Goal: Communication & Community: Answer question/provide support

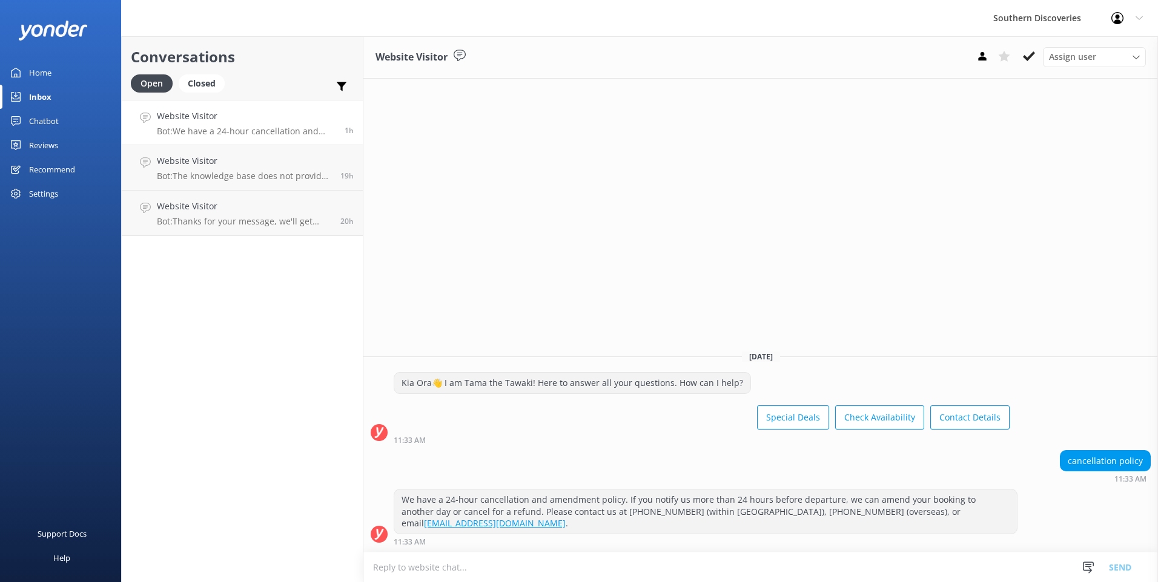
click at [1023, 56] on button at bounding box center [1029, 56] width 22 height 18
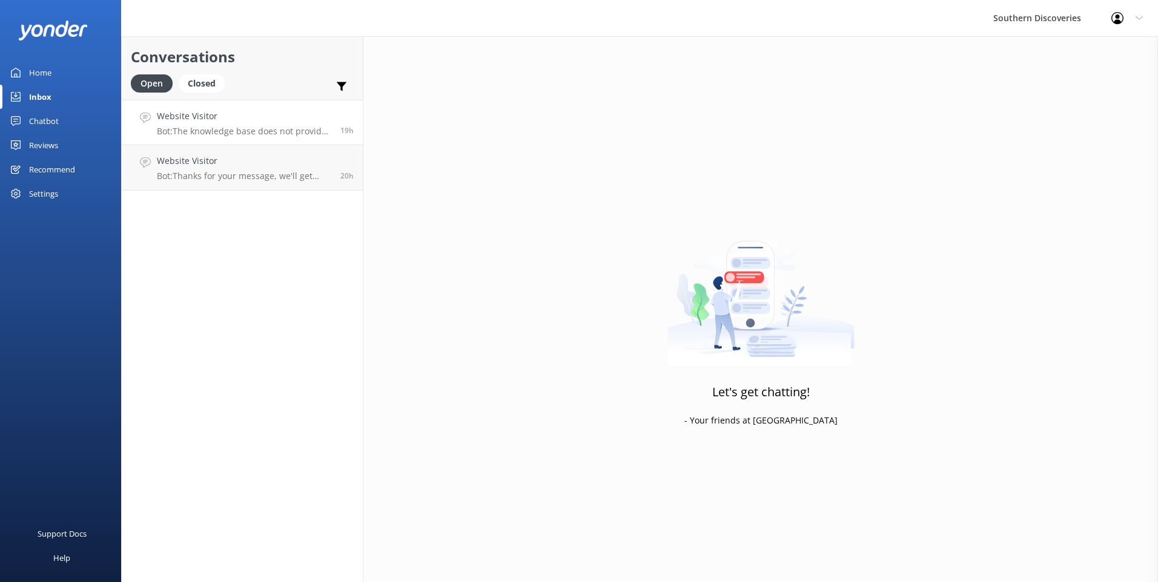
click at [279, 135] on p "Bot: The knowledge base does not provide specific differences between the Gleno…" at bounding box center [244, 131] width 174 height 11
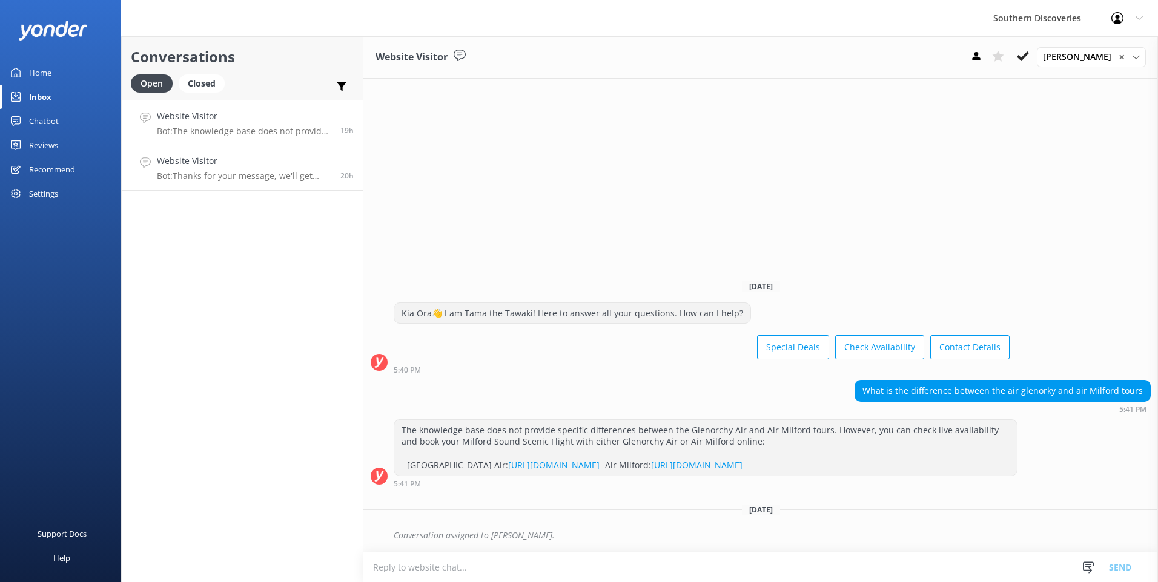
click at [219, 168] on div "Website Visitor Bot: Thanks for your message, we'll get back to you as soon as …" at bounding box center [244, 167] width 174 height 27
